Goal: Task Accomplishment & Management: Complete application form

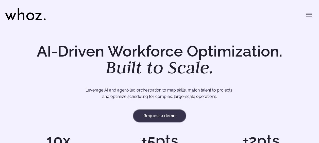
click at [162, 118] on link "Request a demo" at bounding box center [159, 116] width 52 height 12
click at [307, 15] on icon "Toggle menu" at bounding box center [309, 15] width 6 height 0
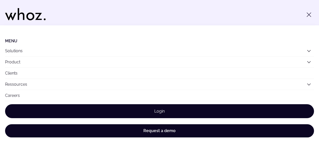
click at [161, 109] on link "Login" at bounding box center [159, 111] width 309 height 14
